Goal: Information Seeking & Learning: Learn about a topic

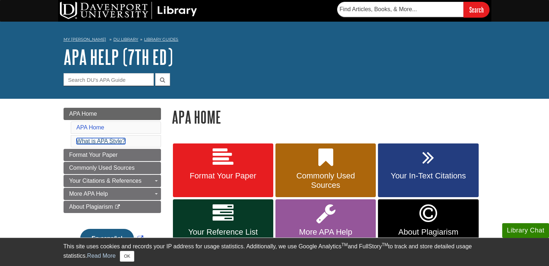
click at [90, 143] on link "What is APA Style?" at bounding box center [101, 141] width 49 height 6
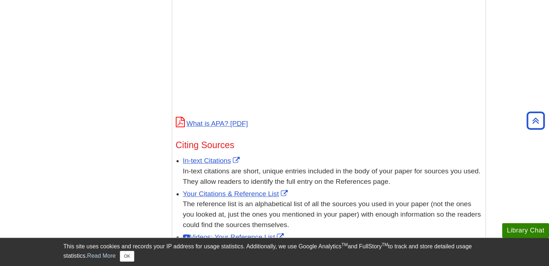
scroll to position [306, 0]
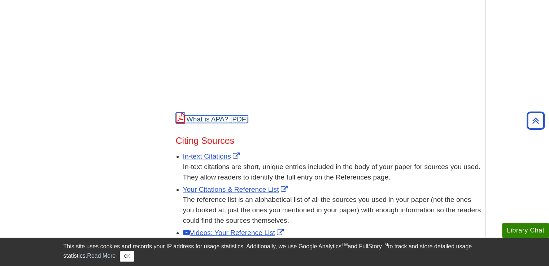
click at [210, 121] on link "What is APA?" at bounding box center [212, 119] width 72 height 8
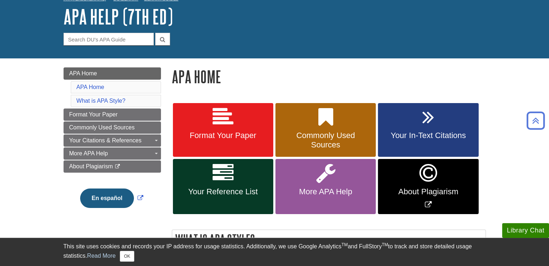
scroll to position [36, 0]
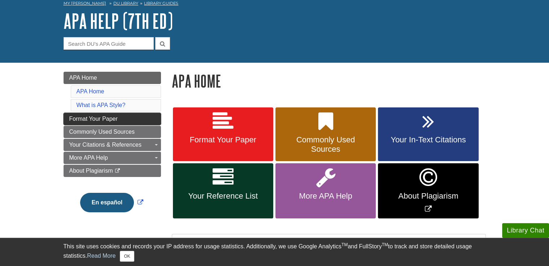
click at [97, 117] on span "Format Your Paper" at bounding box center [93, 119] width 48 height 6
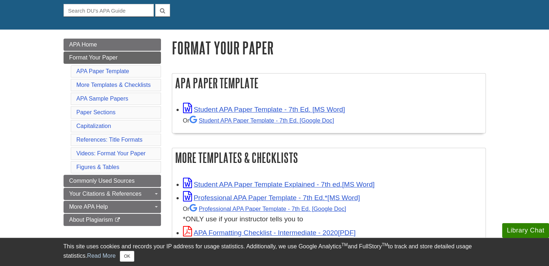
scroll to position [72, 0]
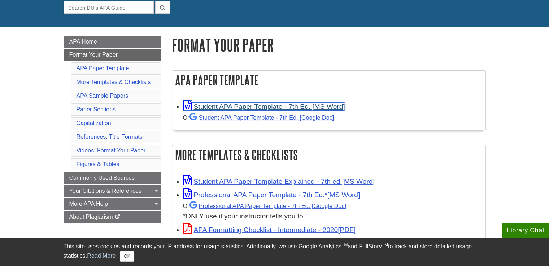
click at [212, 110] on link "Student APA Paper Template - 7th Ed. [MS Word]" at bounding box center [264, 107] width 162 height 8
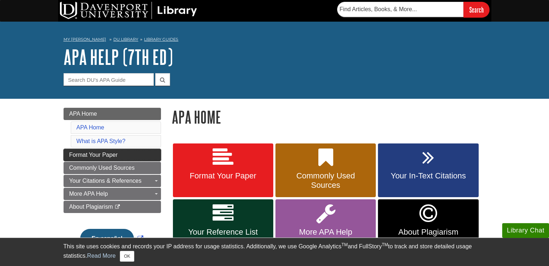
click at [110, 154] on span "Format Your Paper" at bounding box center [93, 155] width 48 height 6
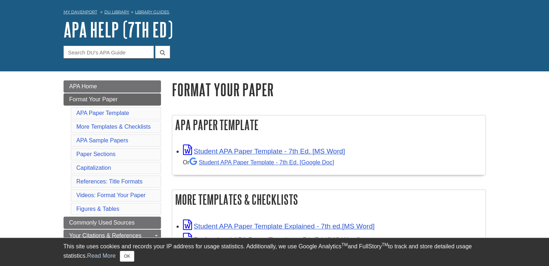
scroll to position [72, 0]
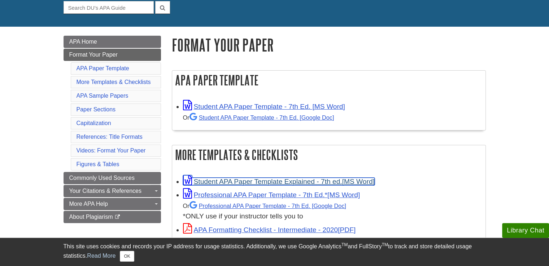
click at [248, 182] on link "Student APA Paper Template Explained - 7th ed." at bounding box center [279, 182] width 192 height 8
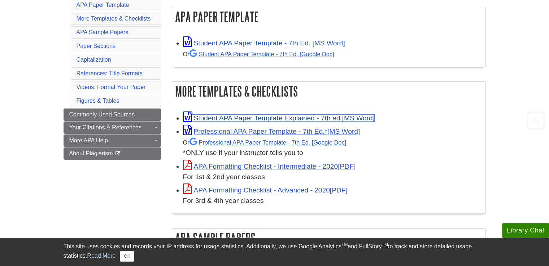
scroll to position [144, 0]
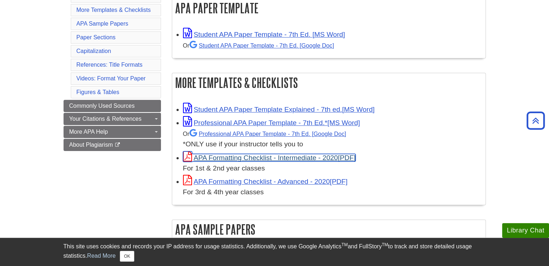
click at [241, 158] on link "APA Formatting Checklist - Intermediate - 2020" at bounding box center [269, 158] width 173 height 8
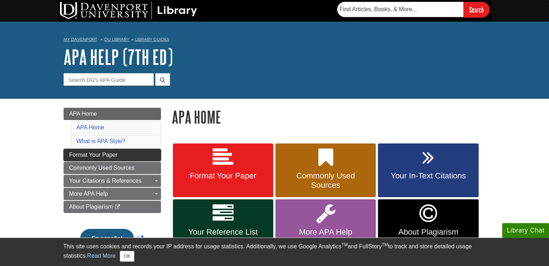
click at [86, 153] on span "Format Your Paper" at bounding box center [93, 155] width 48 height 6
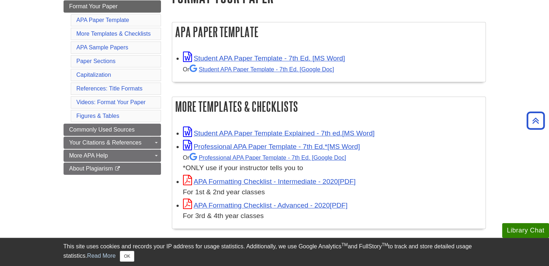
scroll to position [108, 0]
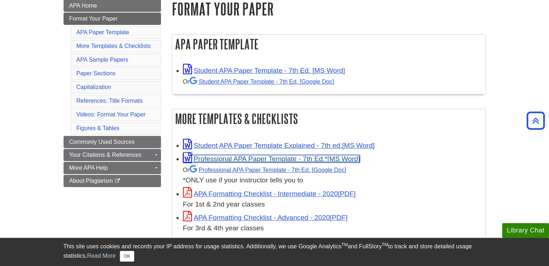
click at [237, 160] on link "Professional APA Paper Template - 7th Ed.*" at bounding box center [271, 159] width 177 height 8
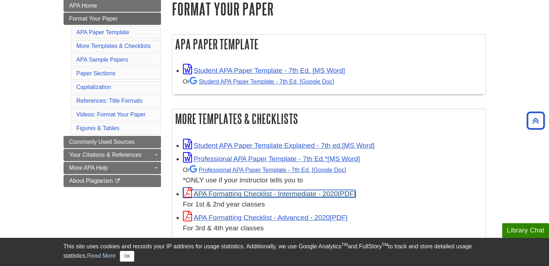
click at [243, 195] on link "APA Formatting Checklist - Intermediate - 2020" at bounding box center [269, 194] width 173 height 8
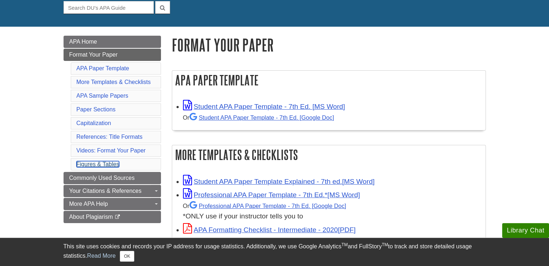
click at [103, 163] on link "Figures & Tables" at bounding box center [98, 164] width 43 height 6
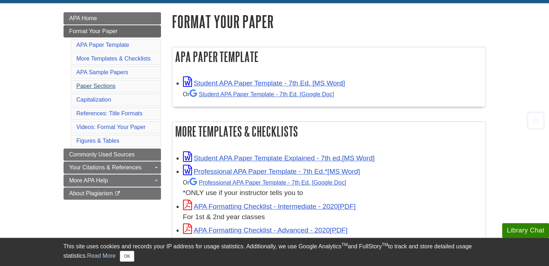
scroll to position [144, 0]
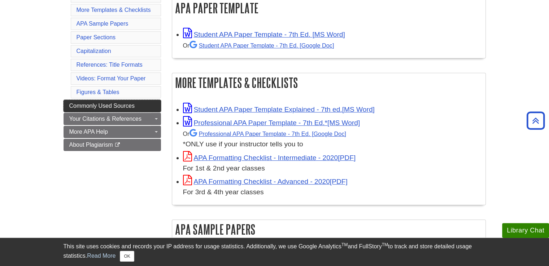
click at [105, 103] on span "Commonly Used Sources" at bounding box center [101, 106] width 65 height 6
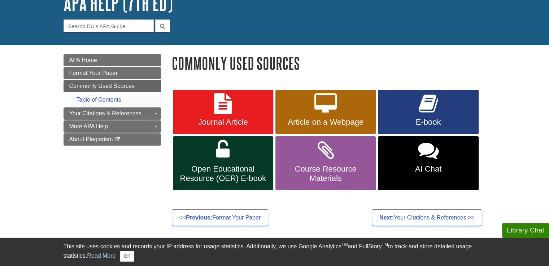
scroll to position [72, 0]
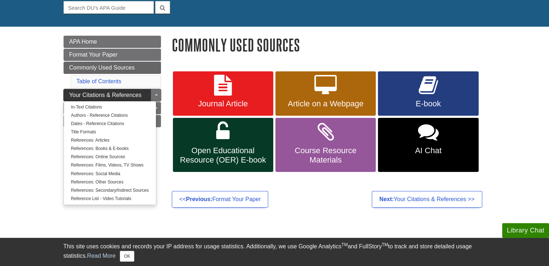
click at [117, 95] on span "Your Citations & References" at bounding box center [105, 95] width 72 height 6
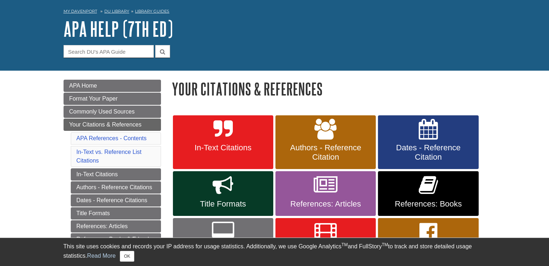
scroll to position [72, 0]
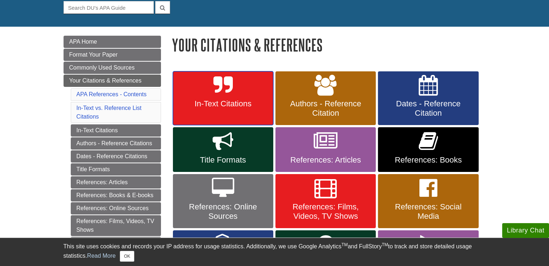
click at [231, 105] on span "In-Text Citations" at bounding box center [223, 103] width 90 height 9
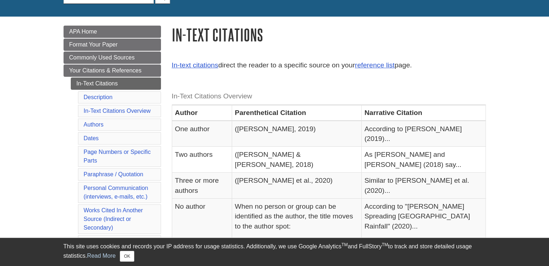
scroll to position [108, 0]
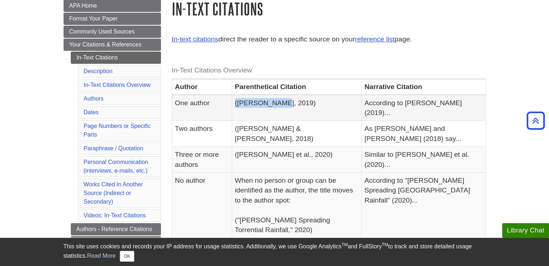
drag, startPoint x: 238, startPoint y: 102, endPoint x: 293, endPoint y: 100, distance: 54.5
click at [293, 100] on tr "One author ([PERSON_NAME], 2019) According to [PERSON_NAME] (2019)..." at bounding box center [329, 108] width 314 height 26
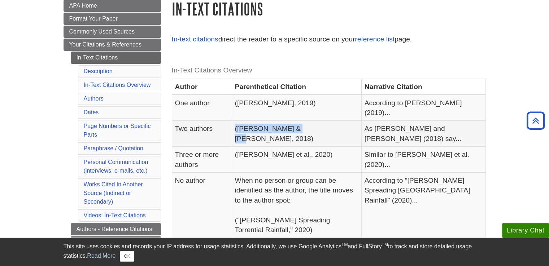
drag, startPoint x: 243, startPoint y: 122, endPoint x: 314, endPoint y: 118, distance: 70.5
click at [314, 121] on td "([PERSON_NAME] & [PERSON_NAME], 2018)" at bounding box center [297, 134] width 130 height 26
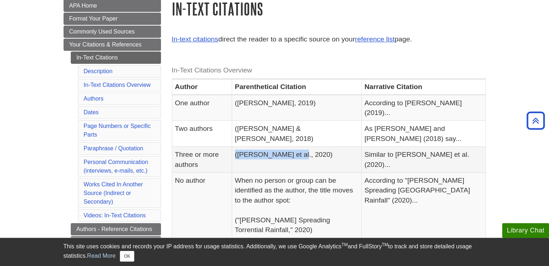
drag, startPoint x: 243, startPoint y: 136, endPoint x: 318, endPoint y: 134, distance: 75.1
click at [318, 147] on td "([PERSON_NAME] et al., 2020)" at bounding box center [297, 160] width 130 height 26
click at [134, 86] on link "In-Text Citations Overview" at bounding box center [117, 85] width 67 height 6
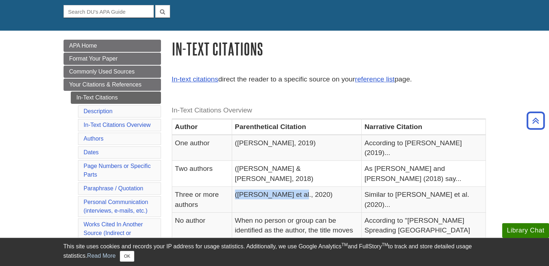
scroll to position [63, 0]
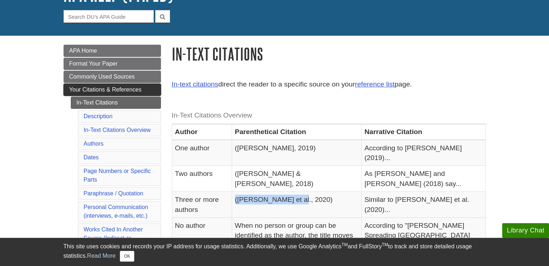
click at [121, 90] on span "Your Citations & References" at bounding box center [105, 90] width 72 height 6
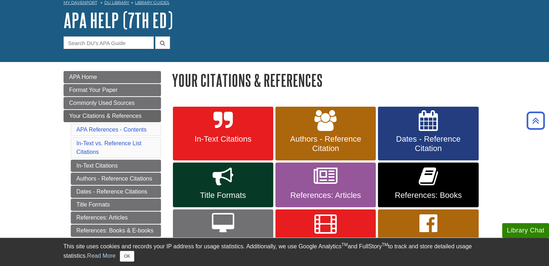
scroll to position [36, 0]
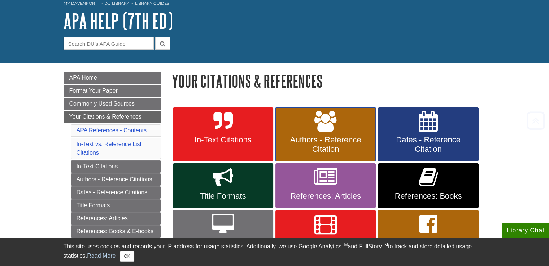
click at [329, 136] on span "Authors - Reference Citation" at bounding box center [326, 144] width 90 height 19
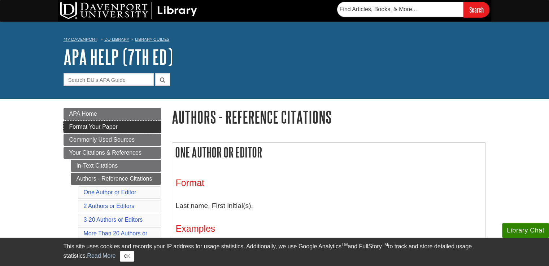
click at [107, 129] on span "Format Your Paper" at bounding box center [93, 127] width 48 height 6
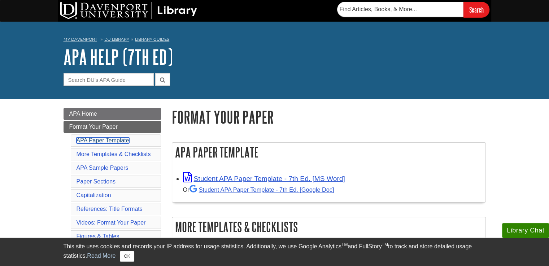
click at [114, 139] on link "APA Paper Template" at bounding box center [103, 141] width 53 height 6
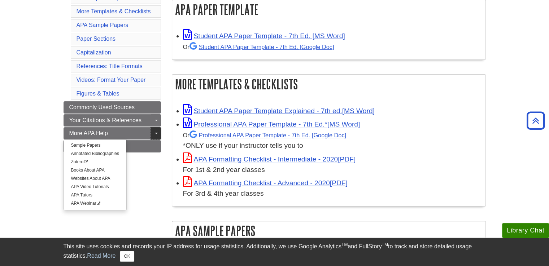
click at [154, 133] on link "Toggle Dropdown" at bounding box center [156, 133] width 10 height 12
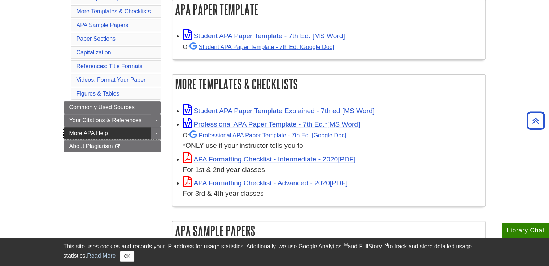
click at [119, 135] on link "More APA Help" at bounding box center [112, 133] width 97 height 12
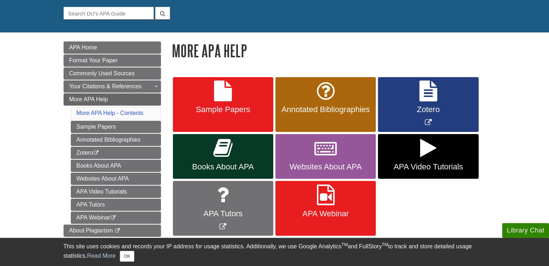
scroll to position [72, 0]
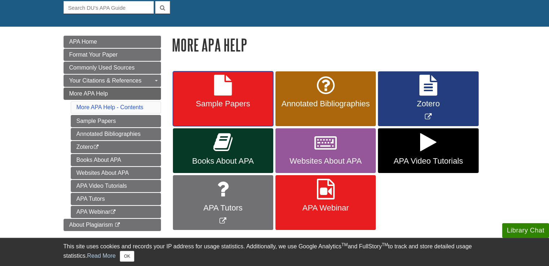
click at [207, 104] on span "Sample Papers" at bounding box center [223, 103] width 90 height 9
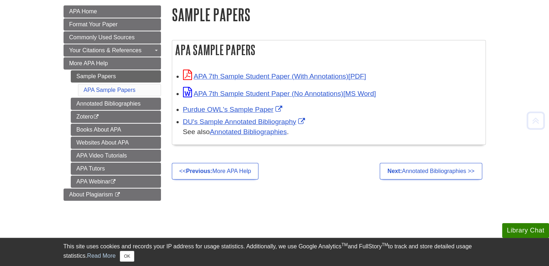
scroll to position [144, 0]
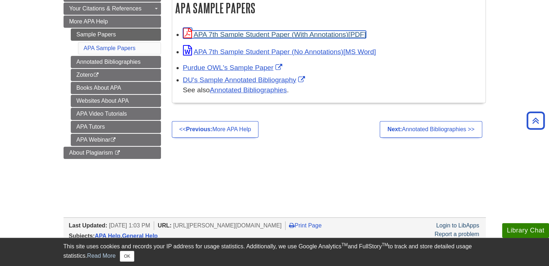
click at [258, 35] on link "APA 7th Sample Student Paper (With Annotations)" at bounding box center [274, 35] width 183 height 8
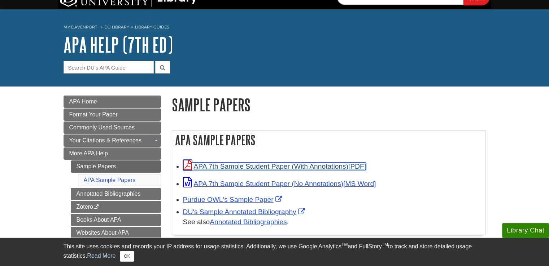
scroll to position [0, 0]
